Goal: Task Accomplishment & Management: Complete application form

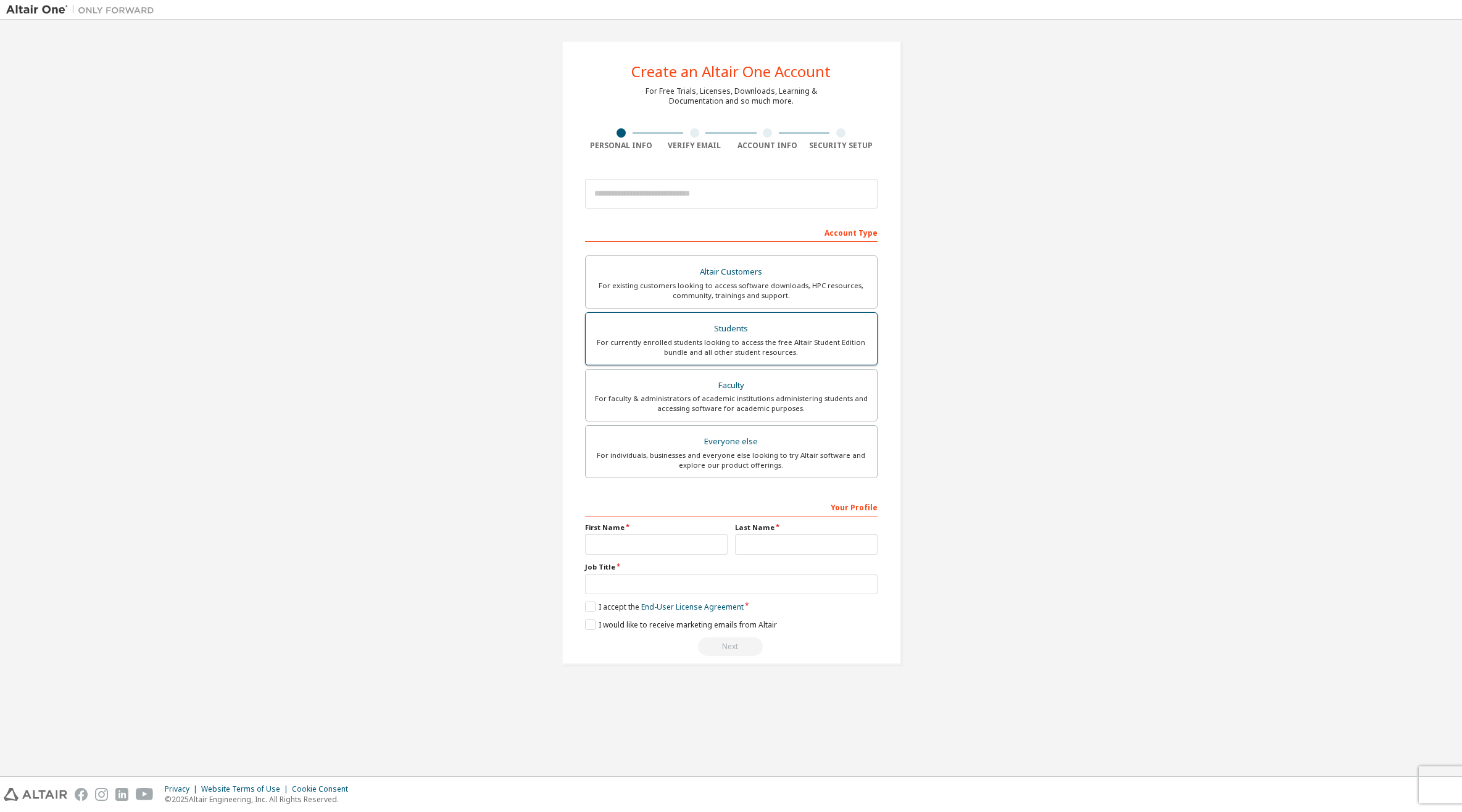
click at [746, 328] on div "Students" at bounding box center [731, 328] width 276 height 17
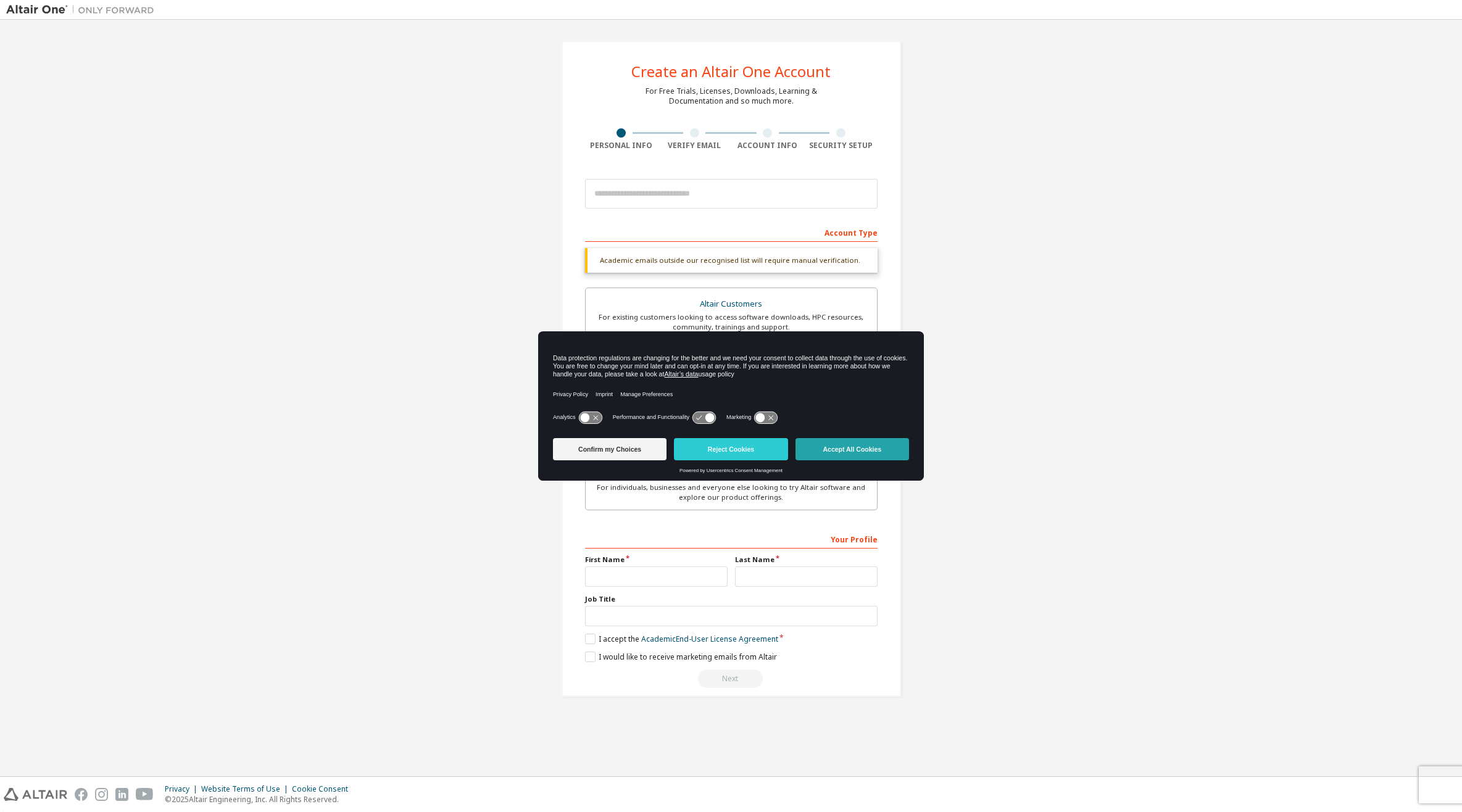
click at [840, 445] on button "Accept All Cookies" at bounding box center [852, 449] width 113 height 22
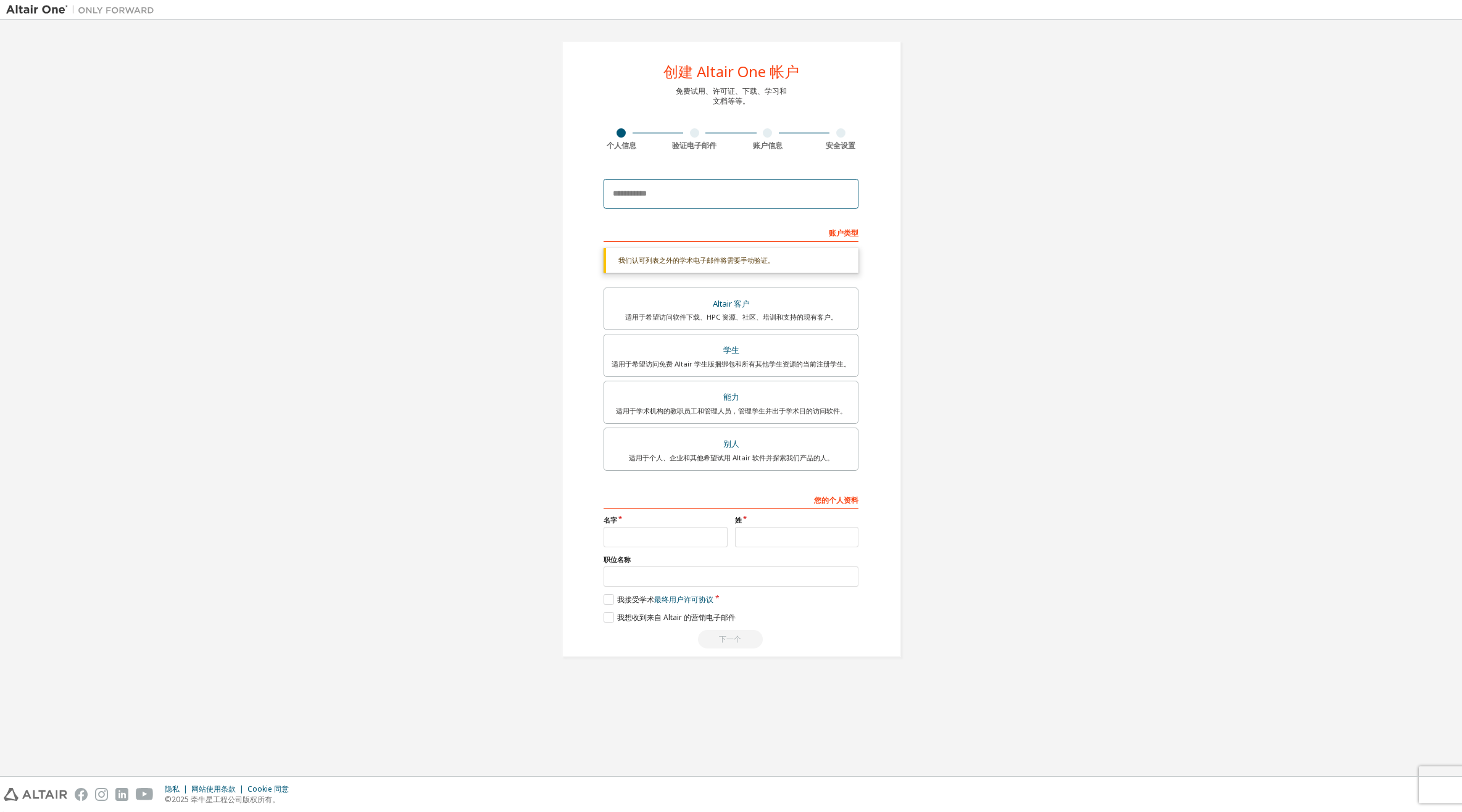
click at [697, 198] on input "email" at bounding box center [731, 193] width 255 height 30
type input "**********"
type input "**"
type input "*"
click at [609, 600] on label "我接受学术 最终用户许可协议" at bounding box center [659, 599] width 110 height 10
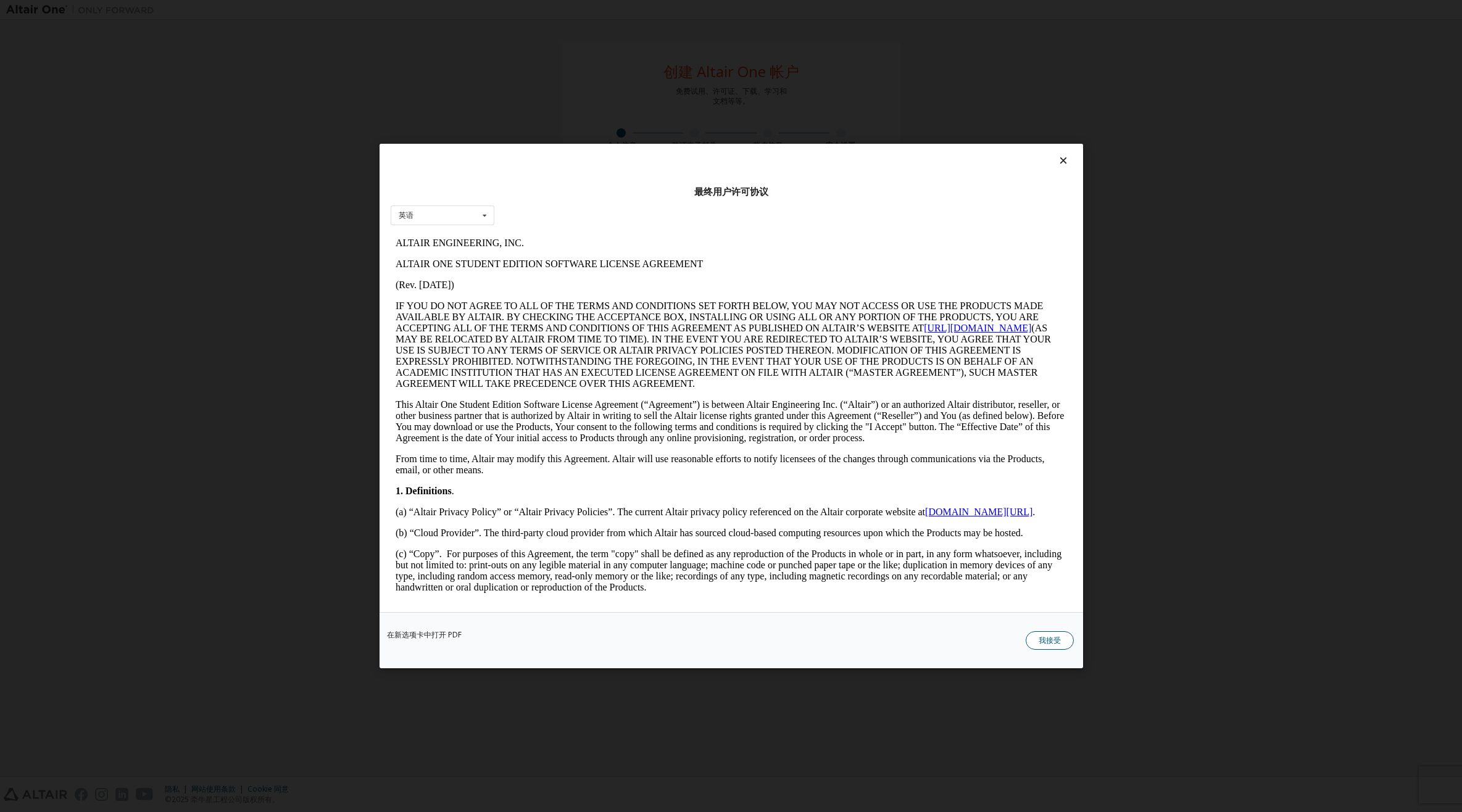
click at [1037, 638] on button "我接受" at bounding box center [1049, 640] width 48 height 19
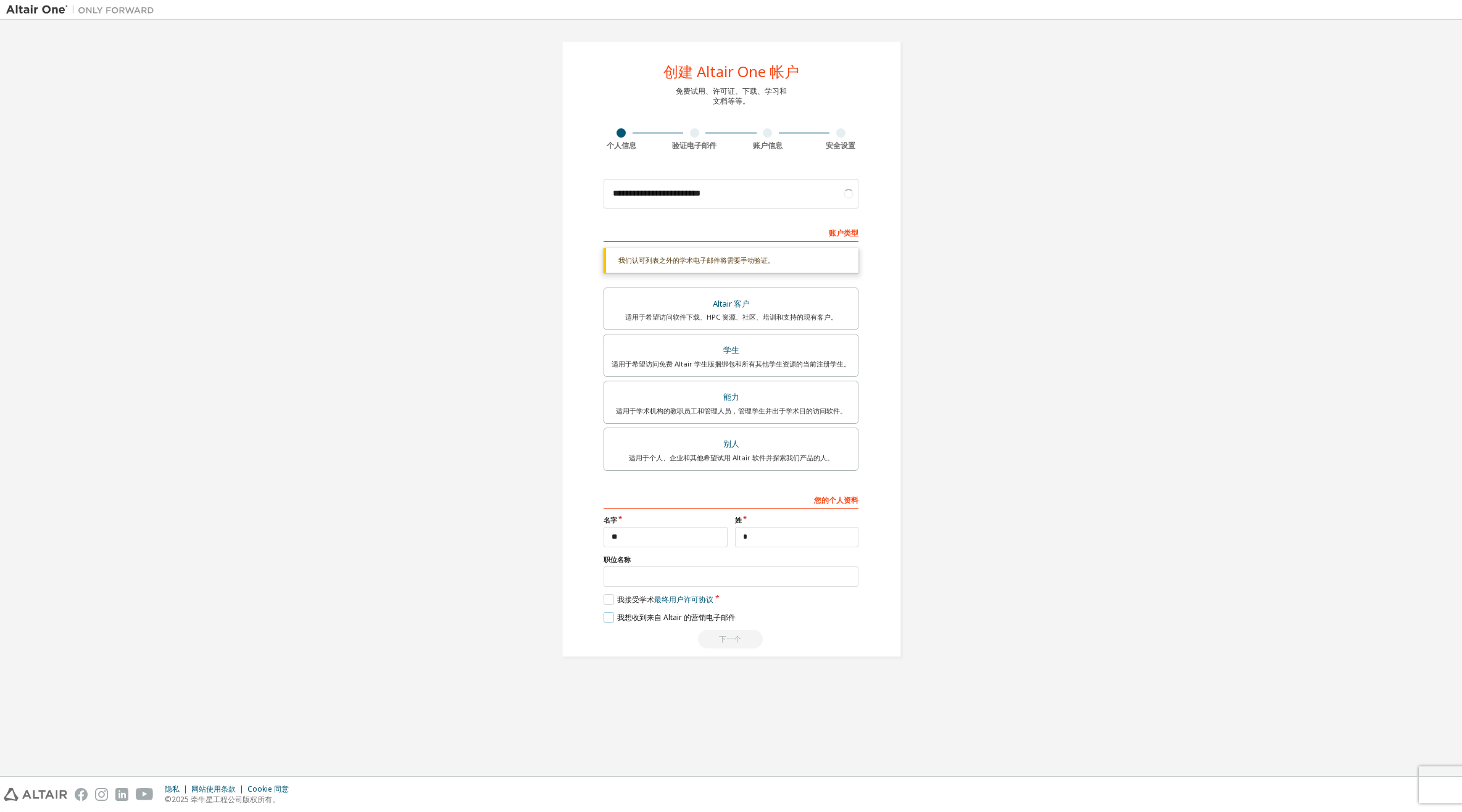
click at [605, 615] on label "我想收到来自 Altair 的营销电子邮件" at bounding box center [670, 616] width 132 height 10
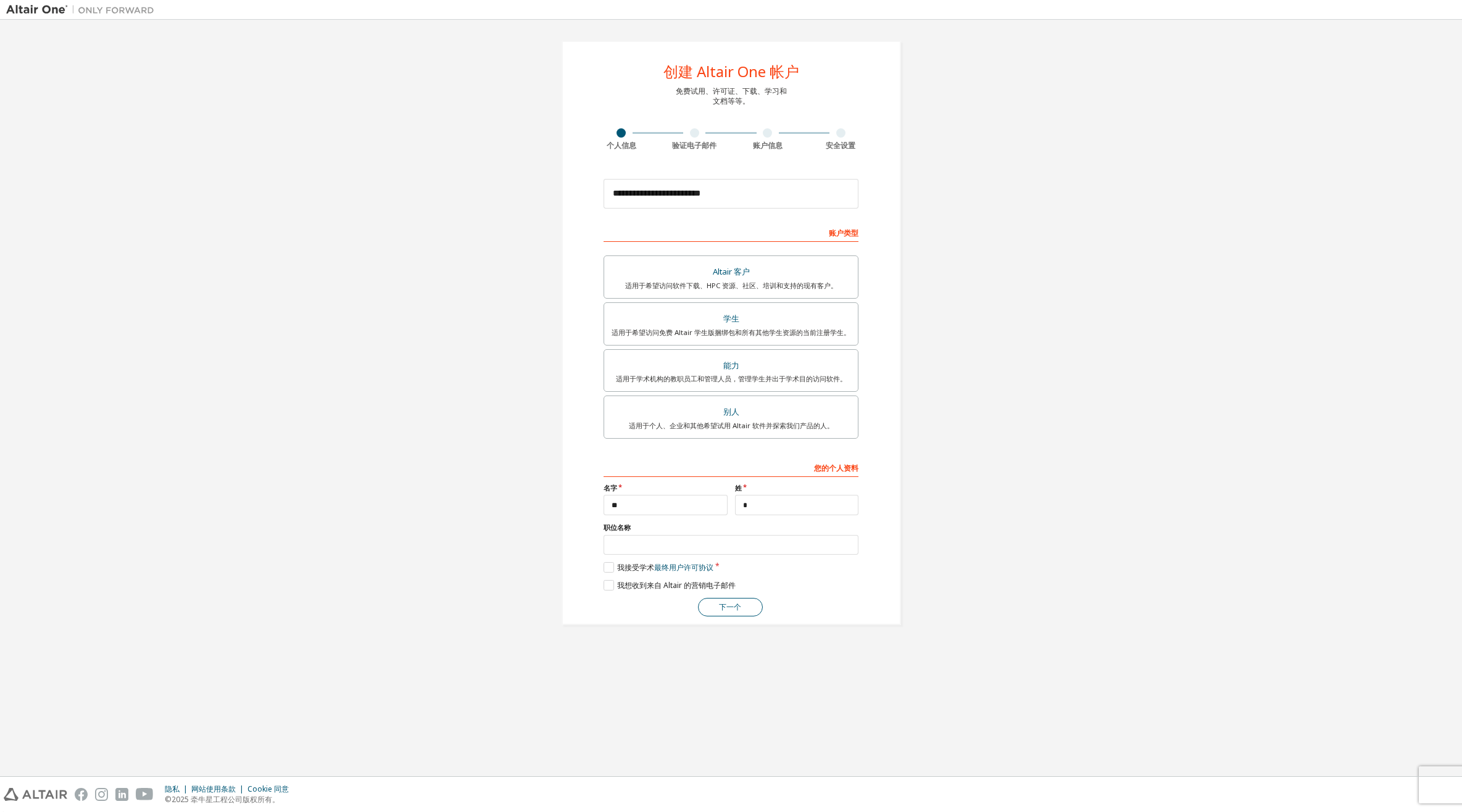
click at [715, 603] on button "下一个" at bounding box center [730, 607] width 65 height 19
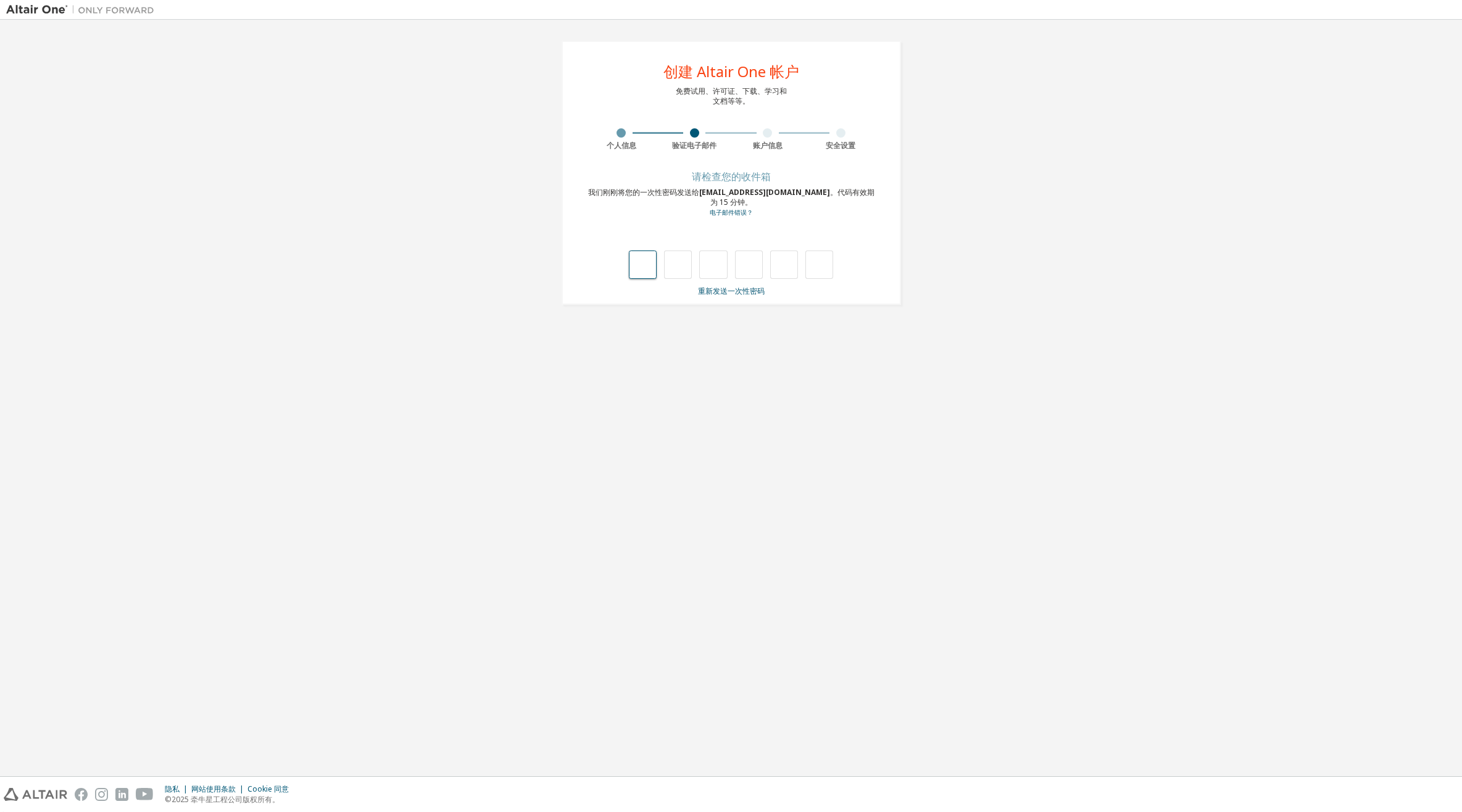
click at [645, 251] on input "text" at bounding box center [643, 264] width 28 height 29
type input "*"
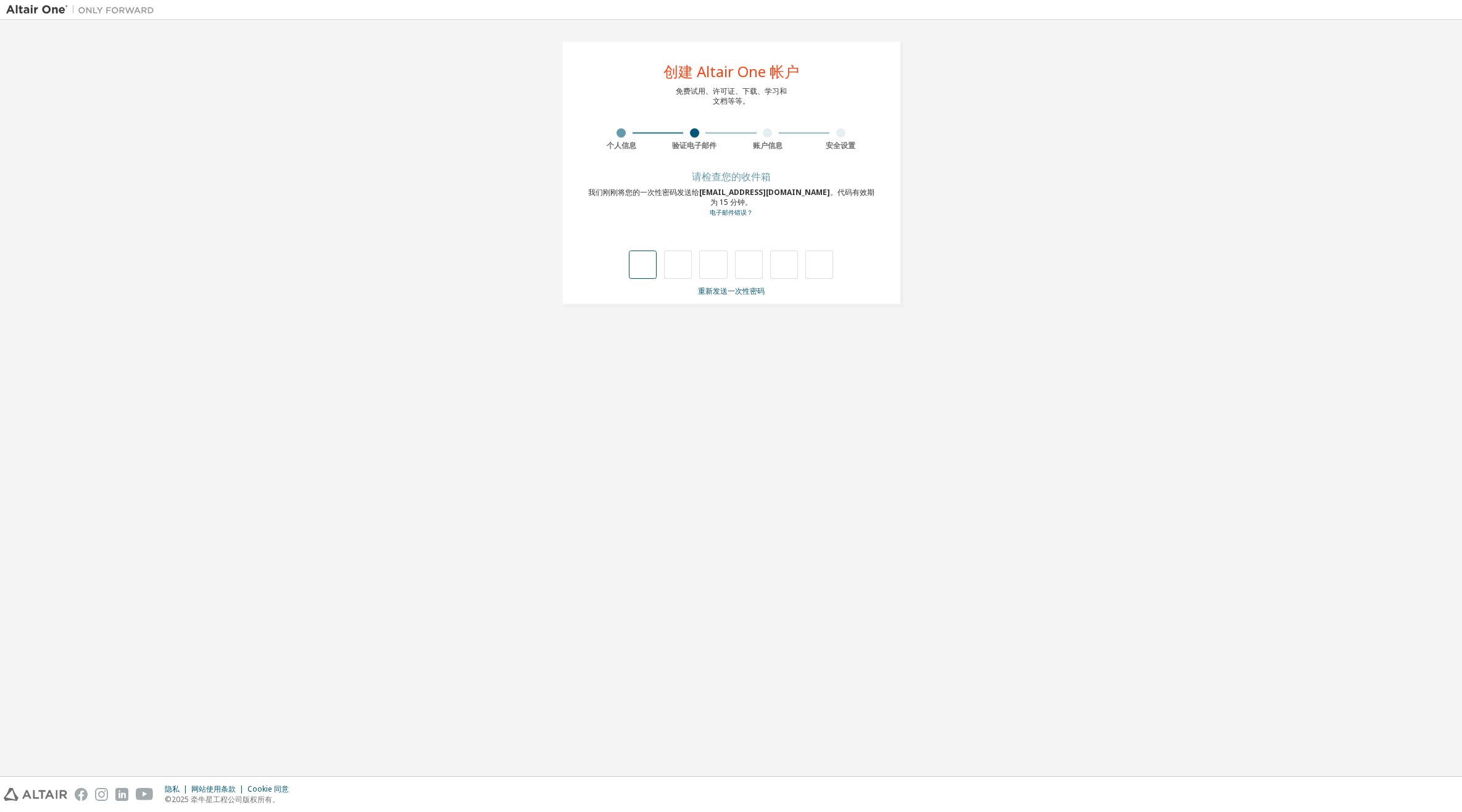
type input "*"
drag, startPoint x: 1079, startPoint y: 223, endPoint x: 1074, endPoint y: 182, distance: 41.3
click at [1074, 182] on div "创建 Altair One 帐户 免费试用、许可证、下载、学习和 文档等等。 个人信息 验证电子邮件 账户信息 安全设置 设置您的帐户 我们已经识别了您的电子…" at bounding box center [731, 163] width 1449 height 274
click at [1063, 191] on div "创建 Altair One 帐户 免费试用、许可证、下载、学习和 文档等等。 个人信息 验证电子邮件 账户信息 安全设置 设置您的帐户 我们已经识别了您的电子…" at bounding box center [731, 163] width 1449 height 274
